Goal: Book appointment/travel/reservation

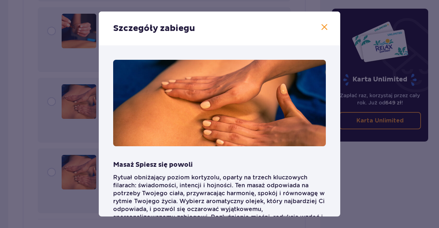
scroll to position [55, 0]
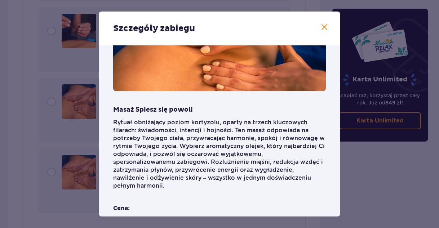
click at [289, 147] on p "Rytuał obniżający poziom kortyzolu, oparty na trzech kluczowych filarach: świad…" at bounding box center [219, 154] width 213 height 71
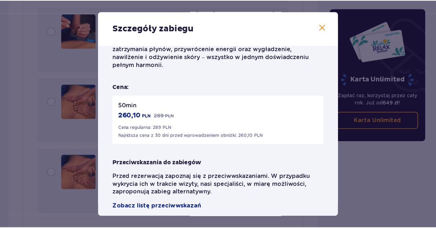
scroll to position [177, 0]
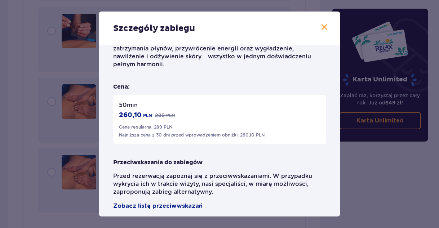
click at [322, 26] on span at bounding box center [324, 27] width 9 height 9
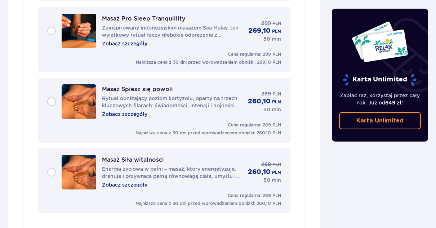
click at [52, 95] on div "Masaż Spiesz się powoli Rytuał obniżający poziom kortyzolu, oparty na trzech kl…" at bounding box center [164, 101] width 234 height 35
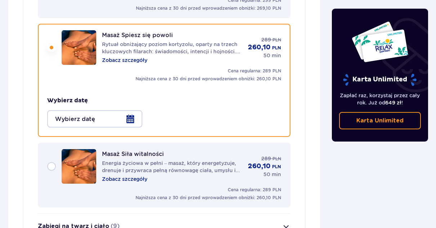
scroll to position [1354, 0]
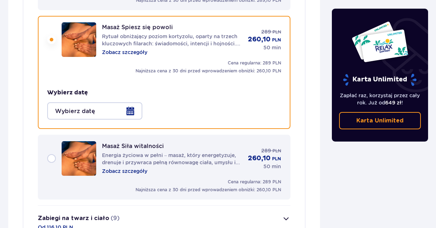
click at [132, 104] on div at bounding box center [94, 110] width 95 height 17
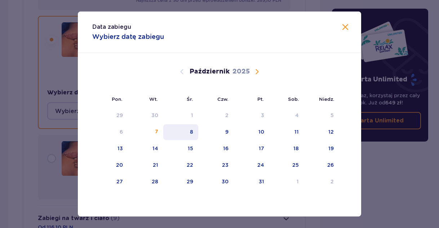
click at [192, 135] on div "8" at bounding box center [191, 131] width 3 height 7
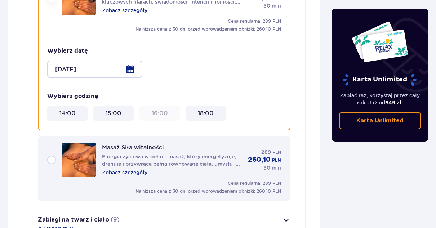
scroll to position [1397, 0]
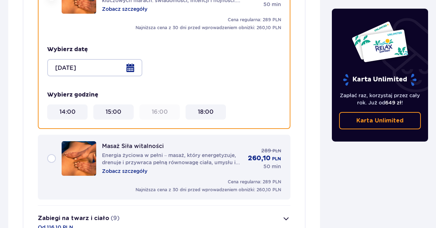
click at [129, 61] on div at bounding box center [94, 67] width 95 height 17
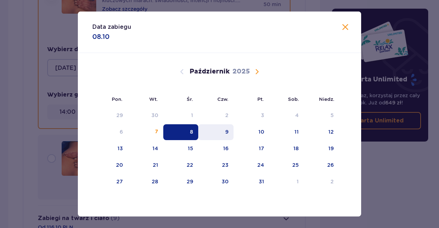
click at [227, 132] on div "9" at bounding box center [226, 131] width 3 height 7
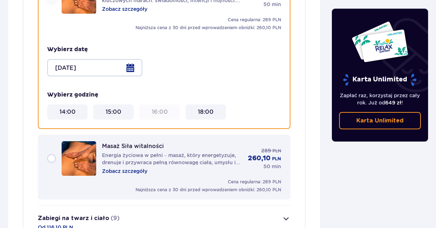
click at [131, 61] on div at bounding box center [94, 67] width 95 height 17
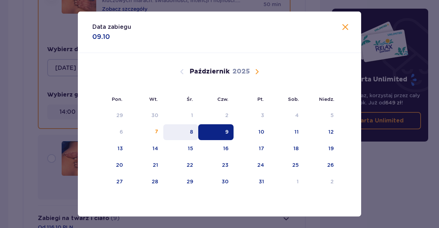
click at [191, 131] on div "8" at bounding box center [191, 131] width 3 height 7
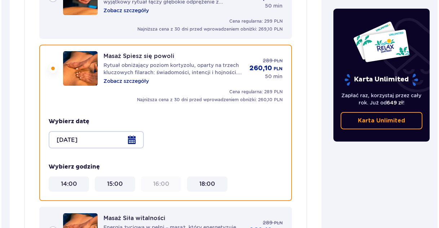
scroll to position [1340, 0]
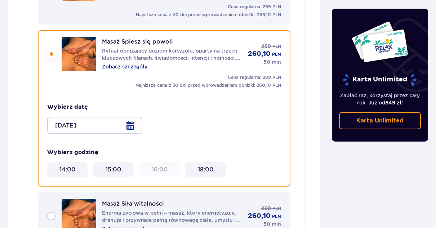
click at [126, 63] on p "Zobacz szczegóły" at bounding box center [124, 66] width 45 height 7
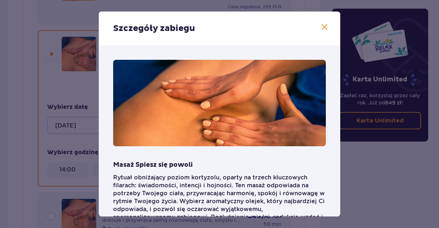
click at [188, 199] on p "Rytuał obniżający poziom kortyzolu, oparty na trzech kluczowych filarach: świad…" at bounding box center [219, 209] width 213 height 71
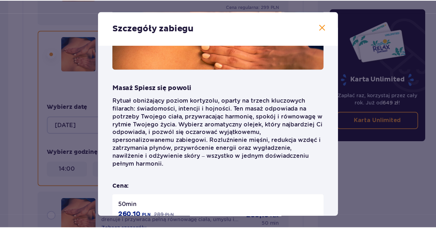
scroll to position [82, 0]
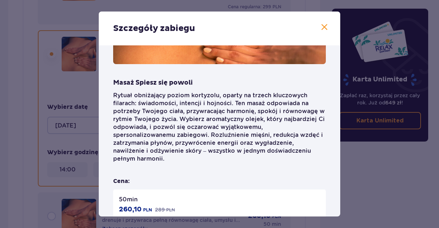
click at [322, 28] on span at bounding box center [324, 27] width 9 height 9
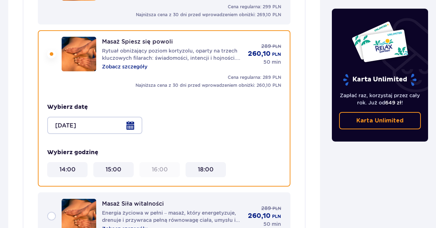
click at [131, 118] on div at bounding box center [94, 125] width 95 height 17
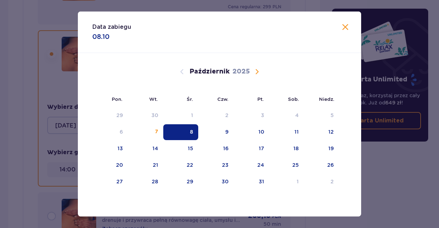
click at [190, 133] on div "8" at bounding box center [191, 131] width 3 height 7
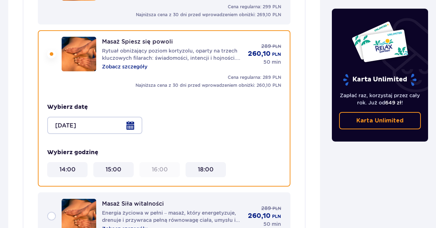
click at [133, 120] on div at bounding box center [94, 125] width 95 height 17
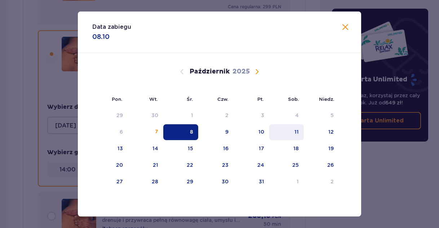
click at [301, 135] on div "11" at bounding box center [286, 132] width 35 height 16
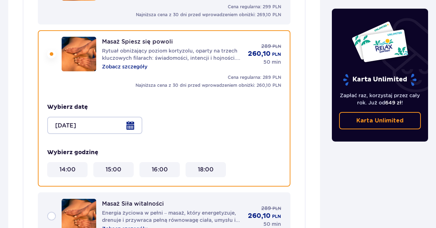
click at [129, 119] on div at bounding box center [94, 125] width 95 height 17
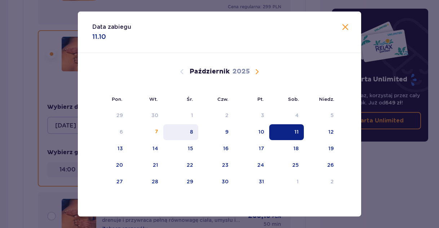
click at [188, 134] on div "8" at bounding box center [180, 132] width 35 height 16
type input "[DATE]"
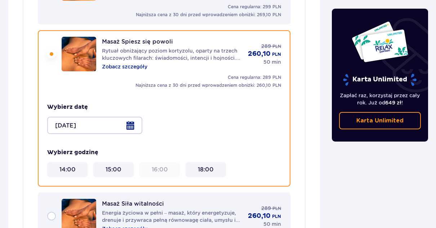
click at [116, 166] on 15\ "15:00" at bounding box center [114, 170] width 16 height 8
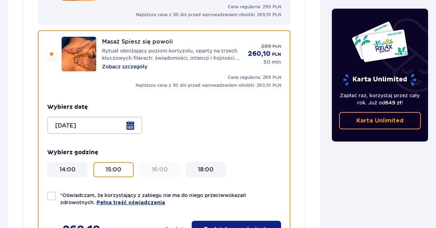
click at [191, 149] on div "Wybierz godzinę 14:00 15:00 16:00 18:00" at bounding box center [164, 163] width 234 height 29
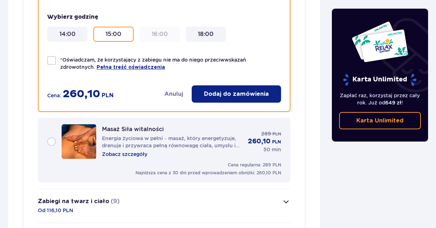
scroll to position [1484, 0]
